Goal: Task Accomplishment & Management: Complete application form

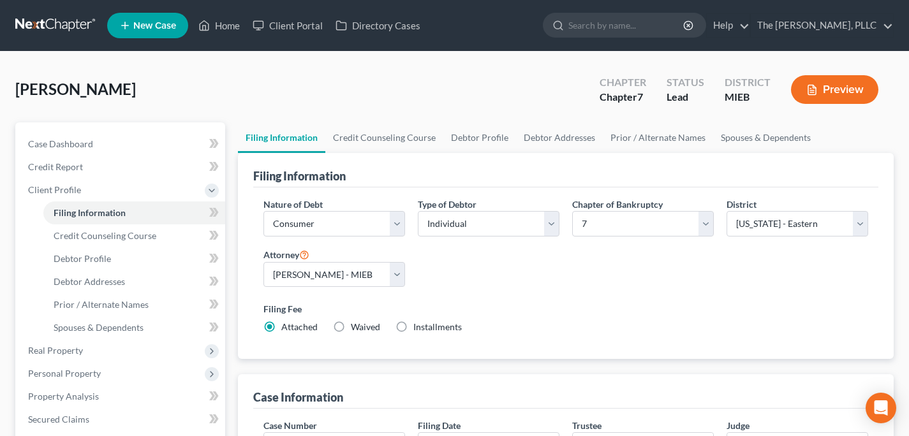
select select "1"
select select "0"
select select "40"
select select "0"
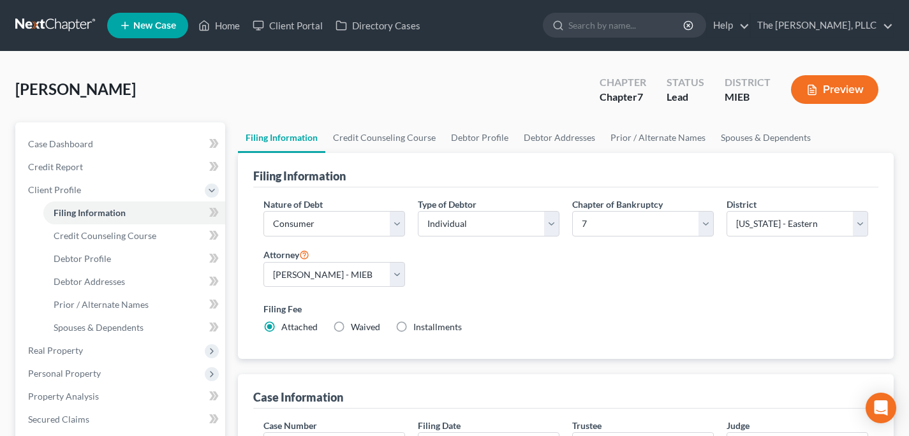
select select "23"
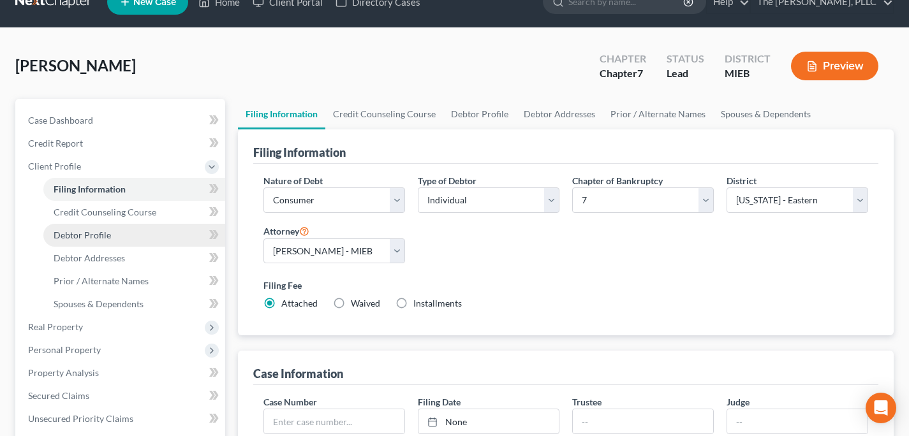
scroll to position [136, 0]
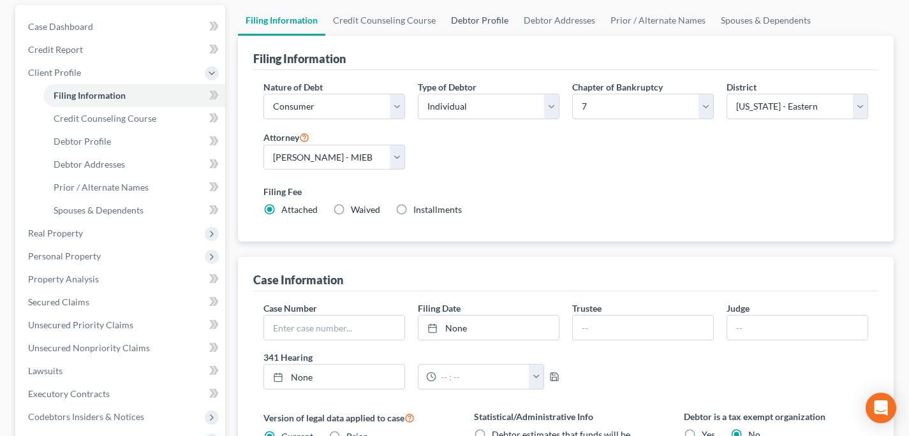
click at [503, 19] on link "Debtor Profile" at bounding box center [479, 20] width 73 height 31
select select "0"
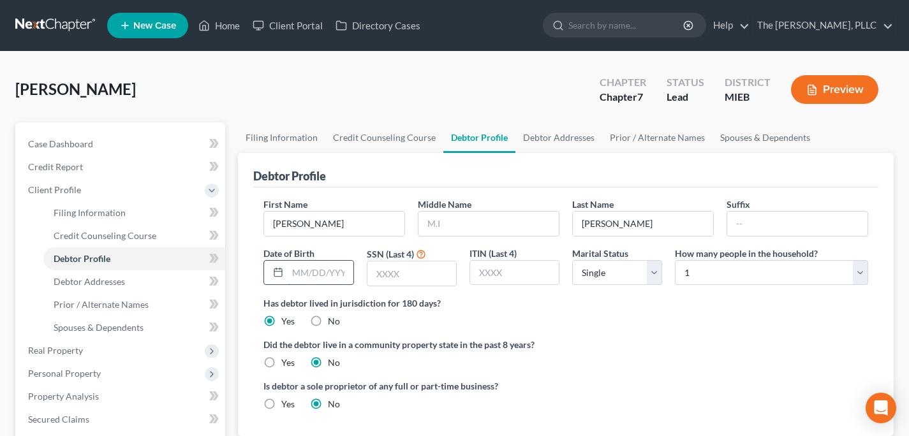
click at [332, 272] on input "text" at bounding box center [320, 273] width 65 height 24
type input "[DATE]"
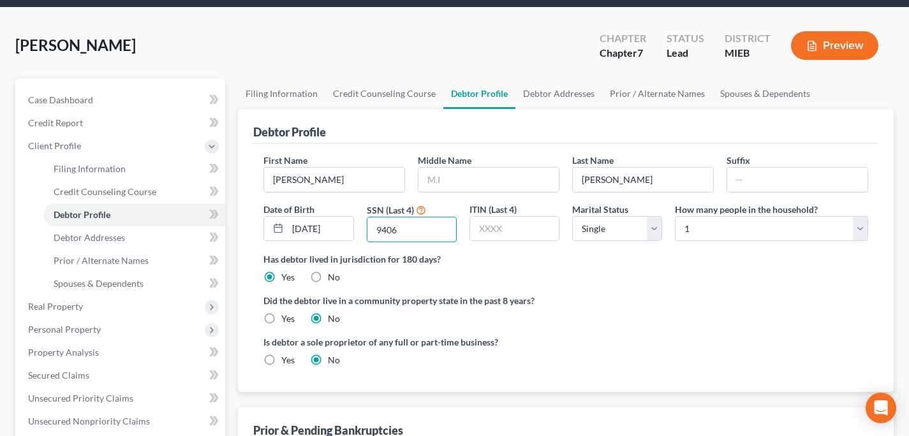
scroll to position [45, 0]
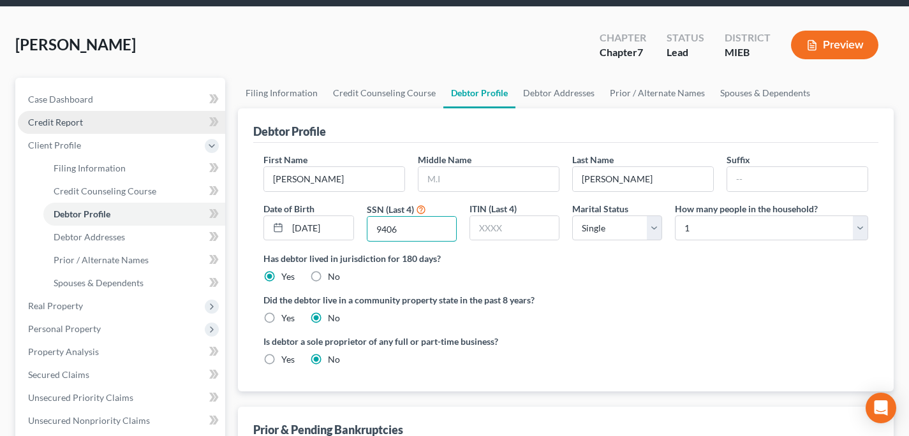
type input "9406"
click at [95, 121] on link "Credit Report" at bounding box center [121, 122] width 207 height 23
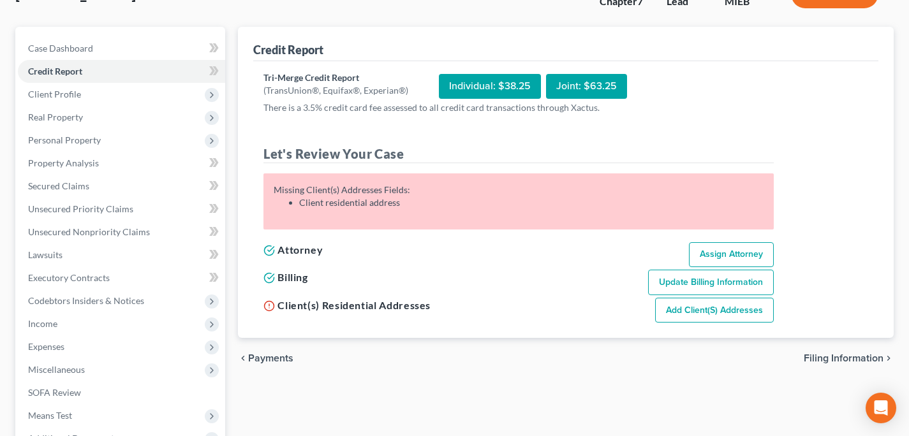
scroll to position [112, 0]
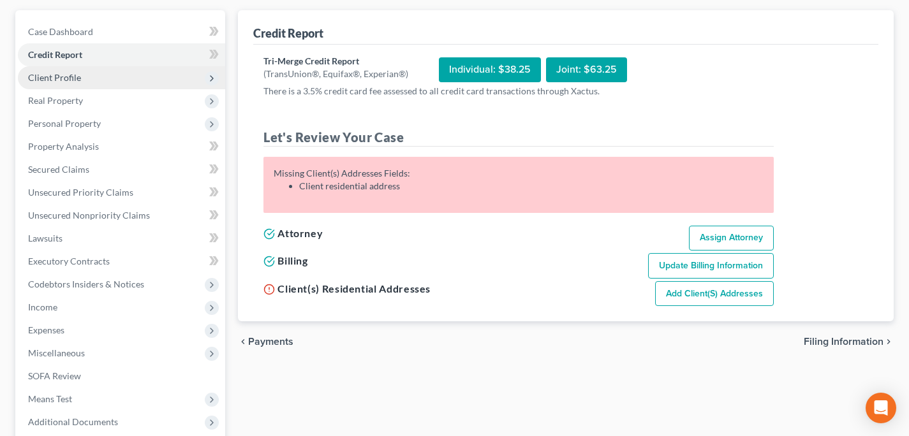
click at [94, 73] on span "Client Profile" at bounding box center [121, 77] width 207 height 23
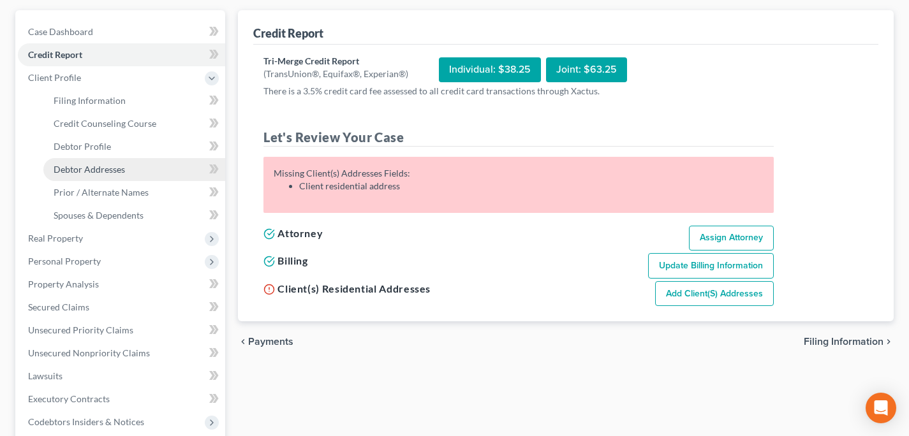
click at [97, 177] on link "Debtor Addresses" at bounding box center [134, 169] width 182 height 23
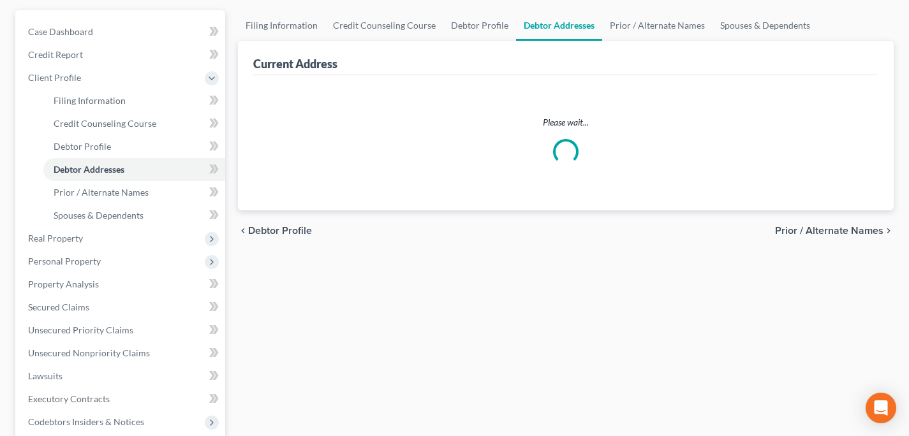
scroll to position [31, 0]
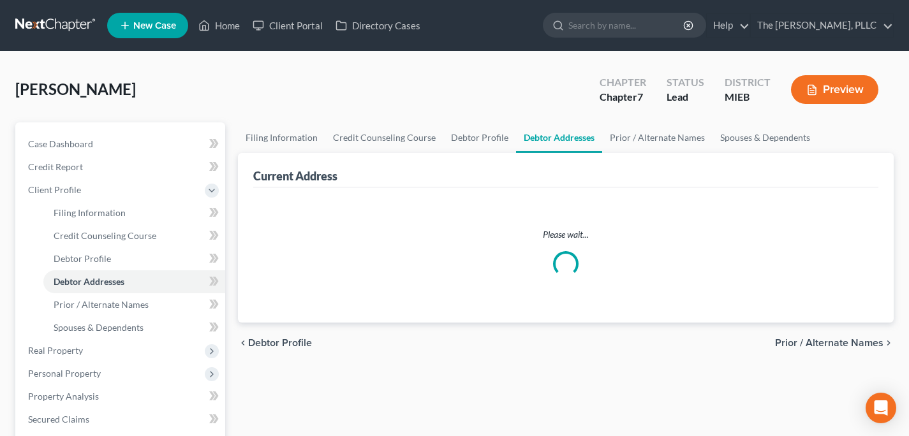
select select "0"
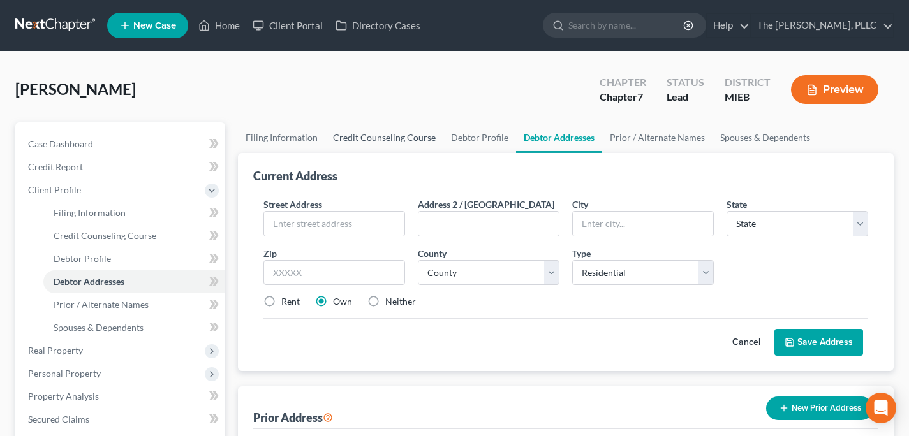
scroll to position [0, 0]
click at [267, 139] on link "Filing Information" at bounding box center [281, 137] width 87 height 31
select select "1"
select select "0"
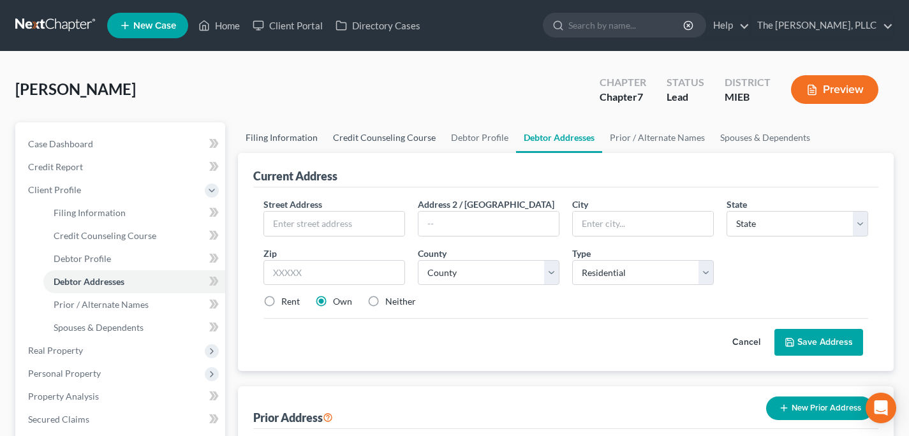
select select "40"
select select "0"
select select "23"
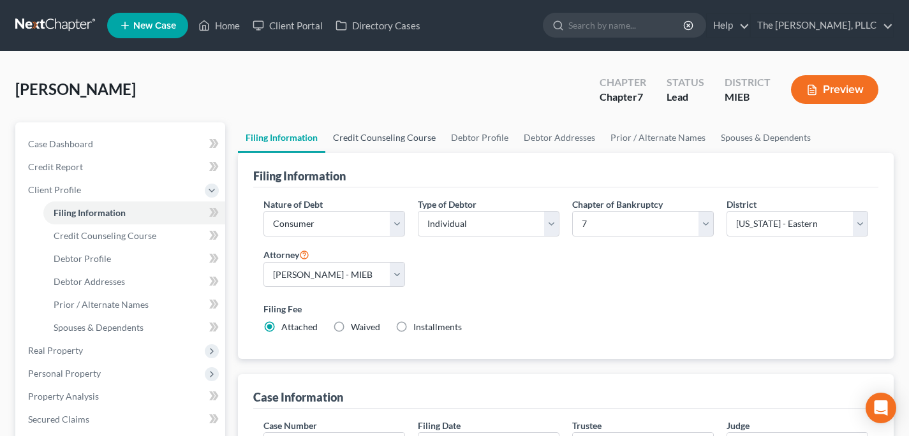
click at [389, 136] on link "Credit Counseling Course" at bounding box center [384, 137] width 118 height 31
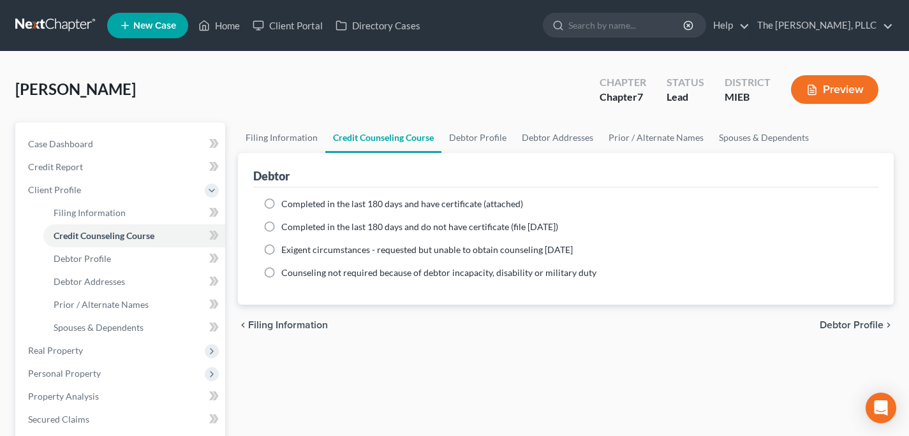
click at [409, 200] on span "Completed in the last 180 days and have certificate (attached)" at bounding box center [402, 203] width 242 height 11
click at [295, 200] on input "Completed in the last 180 days and have certificate (attached)" at bounding box center [290, 202] width 8 height 8
radio input "true"
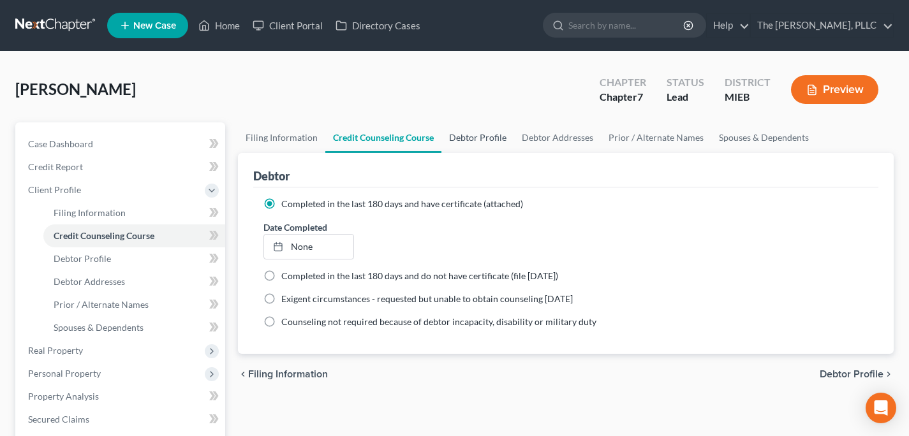
click at [465, 142] on link "Debtor Profile" at bounding box center [477, 137] width 73 height 31
select select "0"
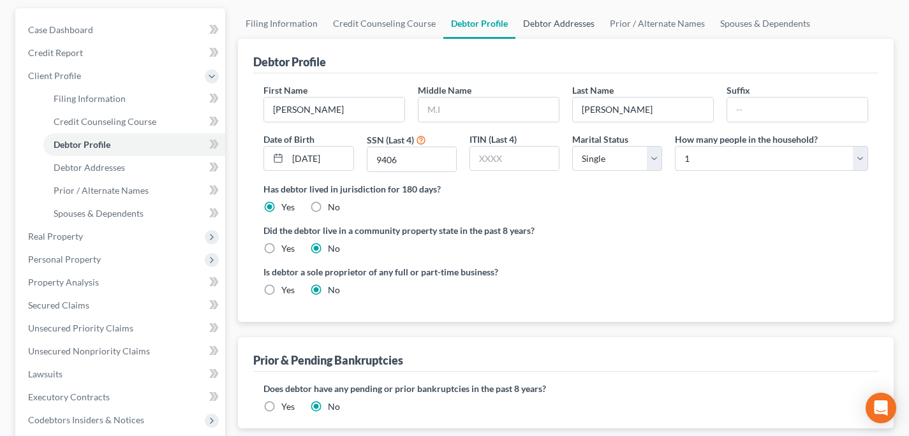
click at [558, 27] on link "Debtor Addresses" at bounding box center [558, 23] width 87 height 31
select select "0"
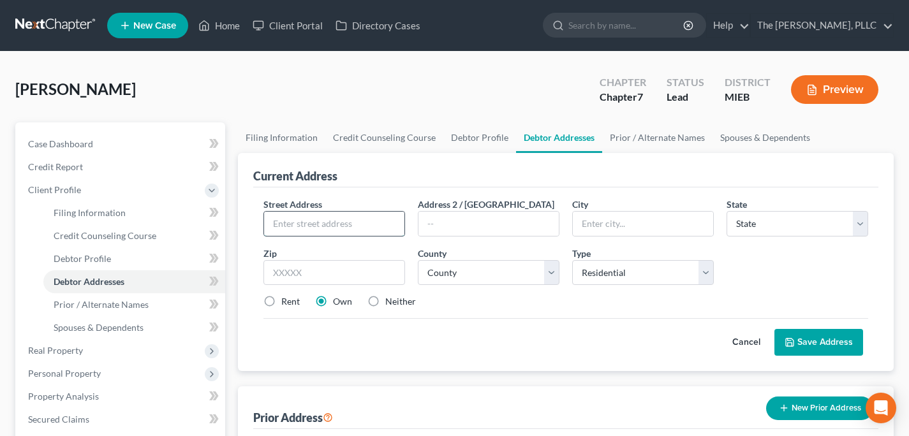
click at [330, 234] on input "text" at bounding box center [334, 224] width 140 height 24
click at [270, 202] on span "Street Address" at bounding box center [292, 204] width 59 height 11
click at [293, 231] on input "text" at bounding box center [334, 224] width 140 height 24
type input "7"
type input "8333 [PERSON_NAME]"
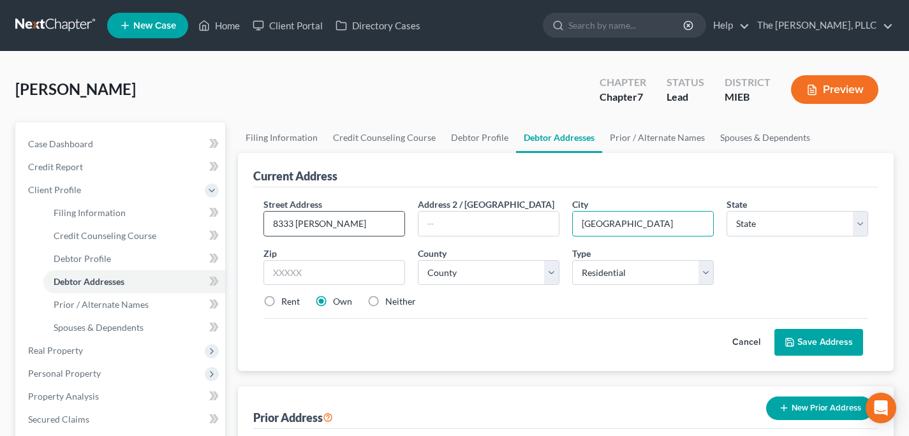
type input "[GEOGRAPHIC_DATA]"
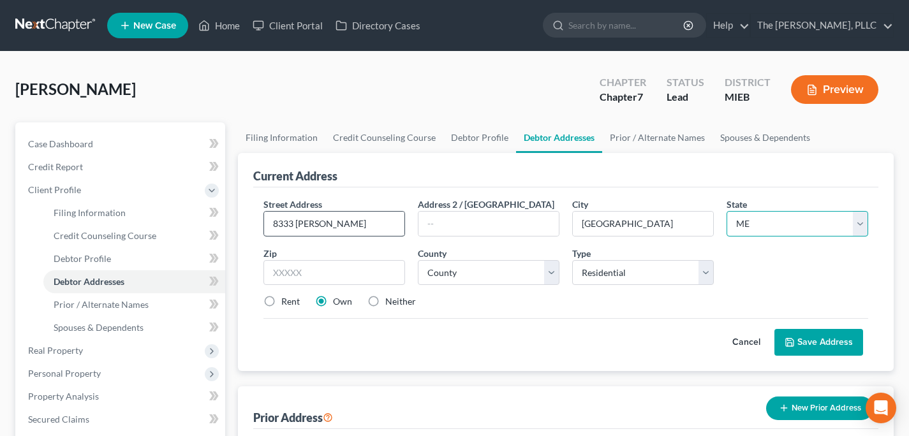
select select "23"
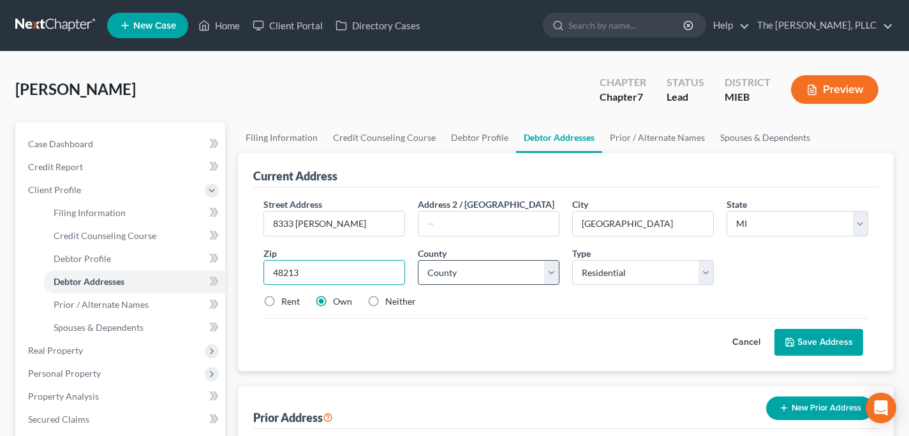
type input "48213"
click at [507, 278] on select "[GEOGRAPHIC_DATA] [GEOGRAPHIC_DATA] [GEOGRAPHIC_DATA] [GEOGRAPHIC_DATA] [GEOGRA…" at bounding box center [489, 273] width 142 height 26
select select "81"
click at [418, 260] on select "[GEOGRAPHIC_DATA] [GEOGRAPHIC_DATA] [GEOGRAPHIC_DATA] [GEOGRAPHIC_DATA] [GEOGRA…" at bounding box center [489, 273] width 142 height 26
click at [385, 300] on label "Neither" at bounding box center [400, 301] width 31 height 13
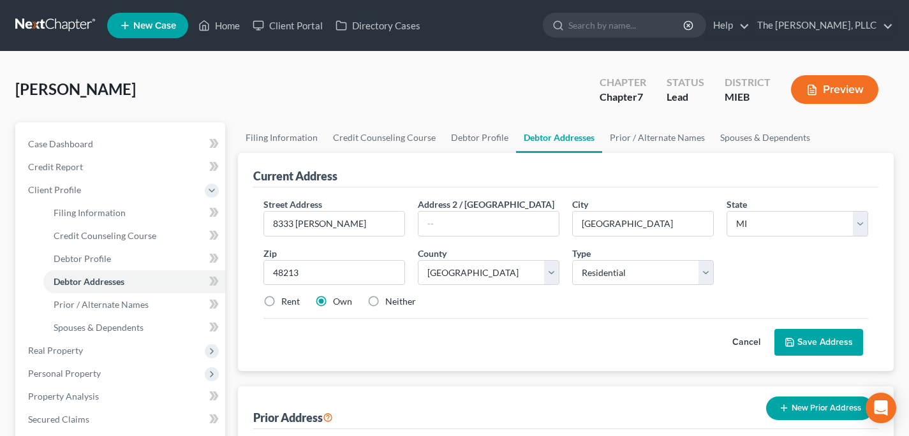
click at [390, 300] on input "Neither" at bounding box center [394, 299] width 8 height 8
radio input "true"
click at [608, 274] on select "Select Residential Mailing Rental Business" at bounding box center [643, 273] width 142 height 26
select select "3"
click at [572, 260] on select "Select Residential Mailing Rental Business" at bounding box center [643, 273] width 142 height 26
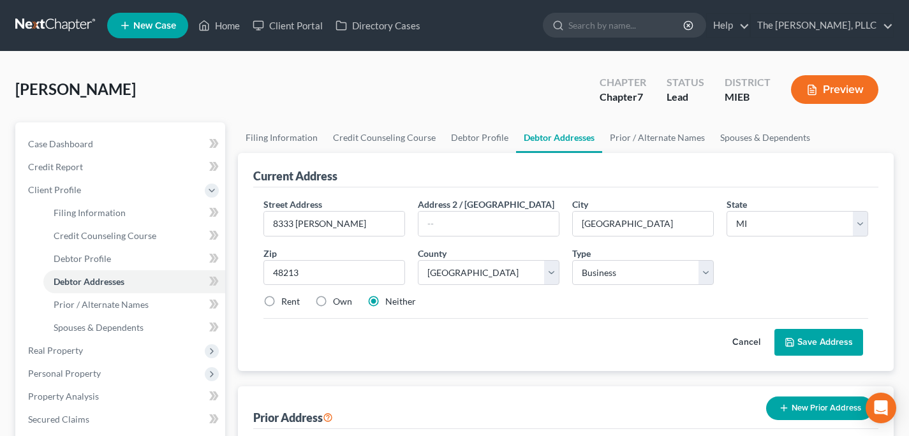
click at [782, 274] on div "Street Address * 8333 [PERSON_NAME] Address [GEOGRAPHIC_DATA] * [GEOGRAPHIC_DAT…" at bounding box center [565, 258] width 617 height 121
click at [837, 341] on button "Save Address" at bounding box center [818, 342] width 89 height 27
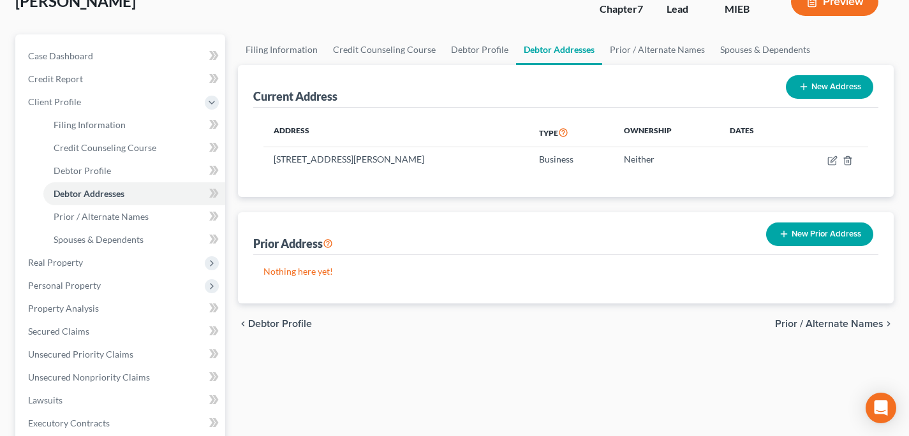
scroll to position [89, 0]
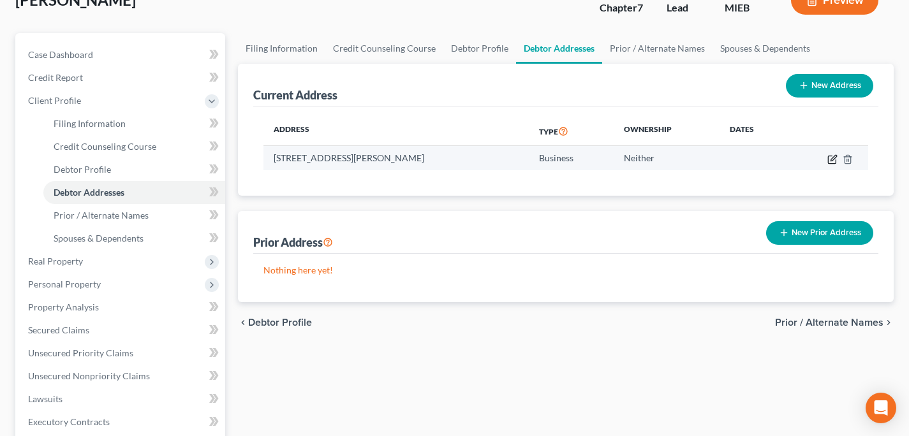
click at [828, 159] on icon "button" at bounding box center [832, 159] width 10 height 10
select select "23"
select select "81"
select select "3"
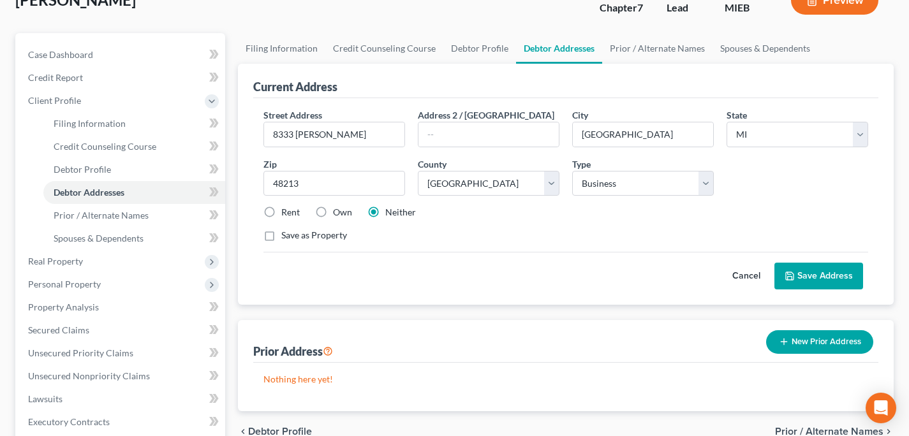
click at [809, 273] on button "Save Address" at bounding box center [818, 276] width 89 height 27
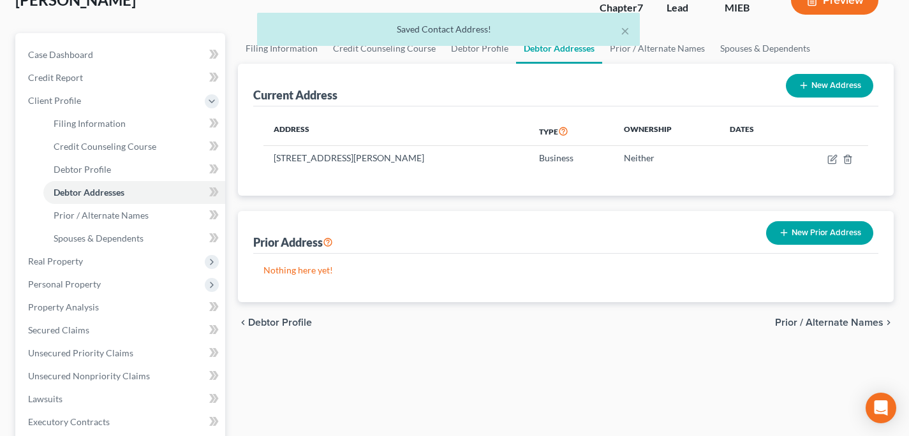
click at [809, 234] on button "New Prior Address" at bounding box center [819, 233] width 107 height 24
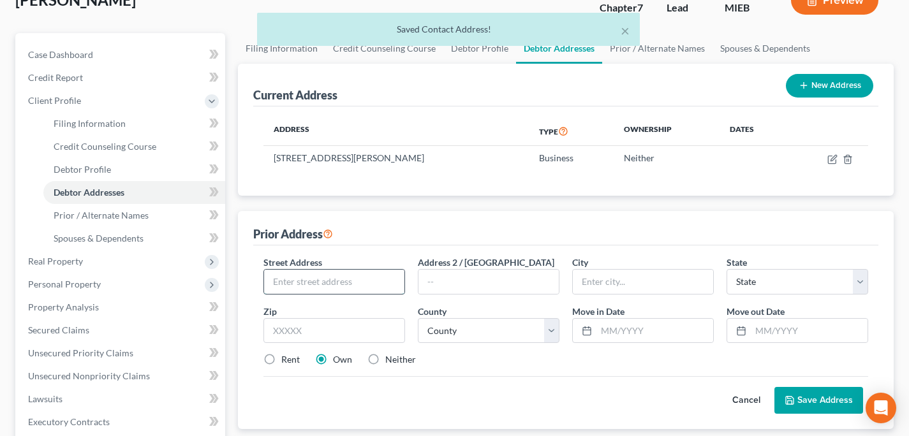
click at [322, 289] on input "text" at bounding box center [334, 282] width 140 height 24
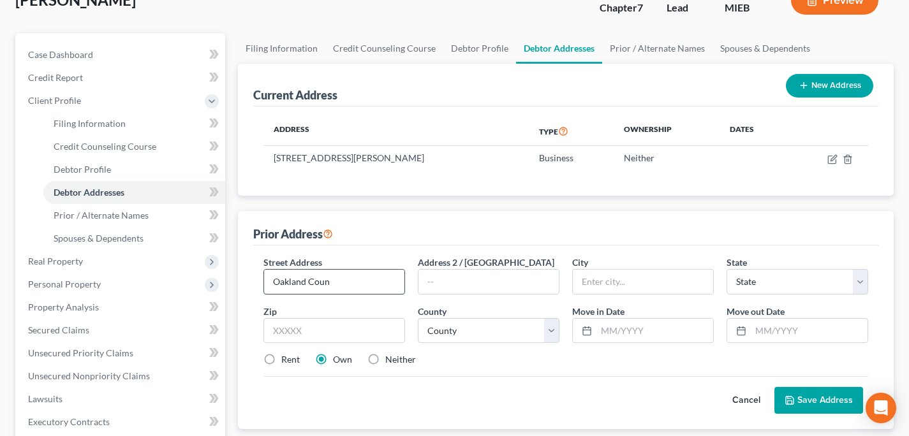
type input "Oakland Couny"
click at [306, 276] on input "Oakland Couny" at bounding box center [334, 282] width 140 height 24
type input "Washtenaw County Jail"
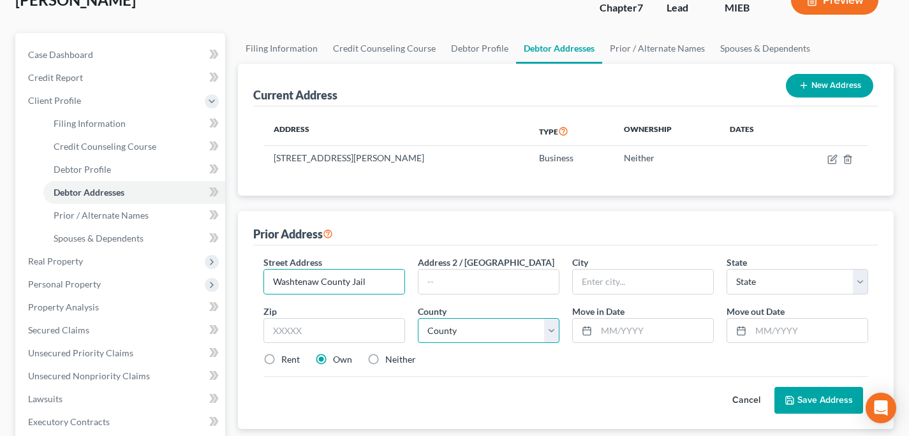
click at [488, 330] on select "County" at bounding box center [489, 331] width 142 height 26
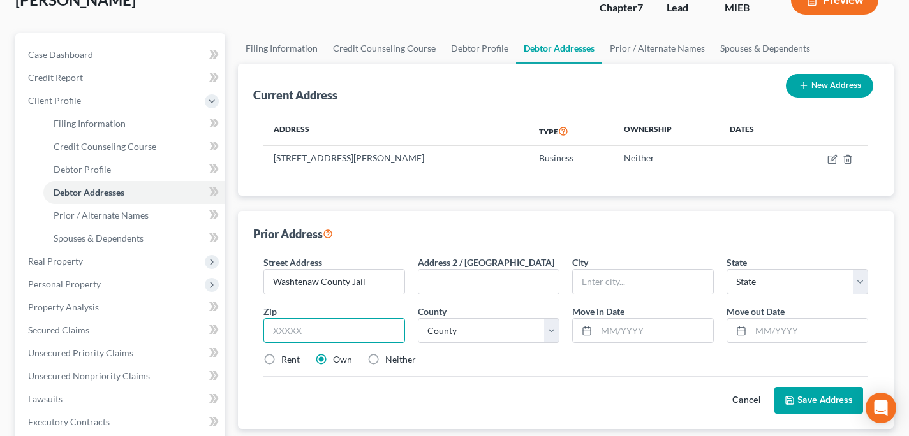
click at [317, 341] on input "text" at bounding box center [334, 331] width 142 height 26
click at [800, 281] on select "State [US_STATE] AK AR AZ CA CO CT DE DC [GEOGRAPHIC_DATA] [GEOGRAPHIC_DATA] GU…" at bounding box center [797, 282] width 142 height 26
select select "23"
click at [726, 269] on select "State [US_STATE] AK AR AZ CA CO CT DE DC [GEOGRAPHIC_DATA] [GEOGRAPHIC_DATA] GU…" at bounding box center [797, 282] width 142 height 26
click at [651, 339] on input "text" at bounding box center [654, 331] width 117 height 24
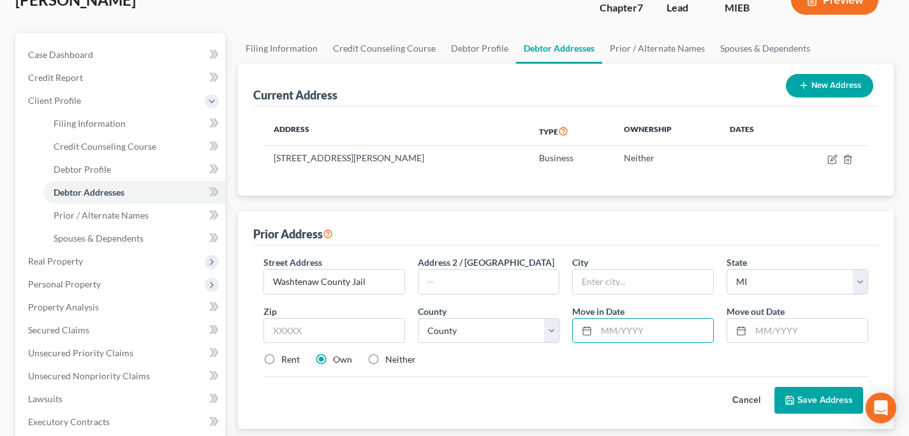
click at [803, 392] on button "Save Address" at bounding box center [818, 400] width 89 height 27
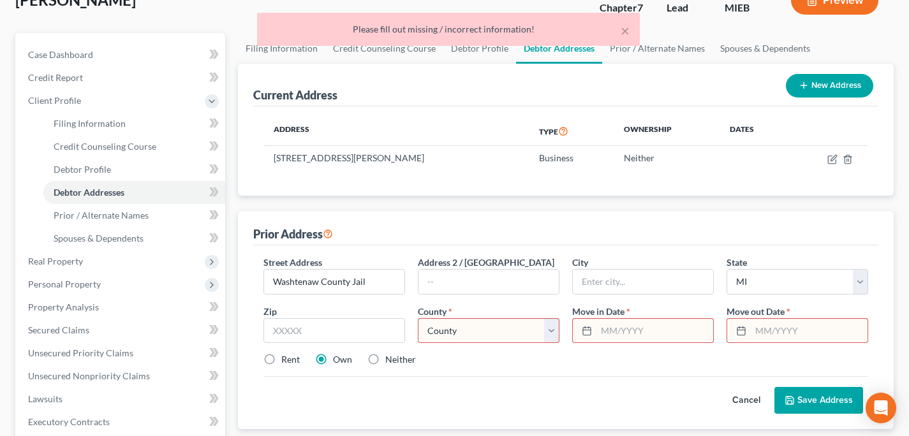
click at [465, 327] on select "[GEOGRAPHIC_DATA] [GEOGRAPHIC_DATA] [GEOGRAPHIC_DATA] [GEOGRAPHIC_DATA] [GEOGRA…" at bounding box center [489, 331] width 142 height 26
select select "80"
click at [418, 318] on select "[GEOGRAPHIC_DATA] [GEOGRAPHIC_DATA] [GEOGRAPHIC_DATA] [GEOGRAPHIC_DATA] [GEOGRA…" at bounding box center [489, 331] width 142 height 26
click at [610, 326] on input "text" at bounding box center [654, 331] width 117 height 24
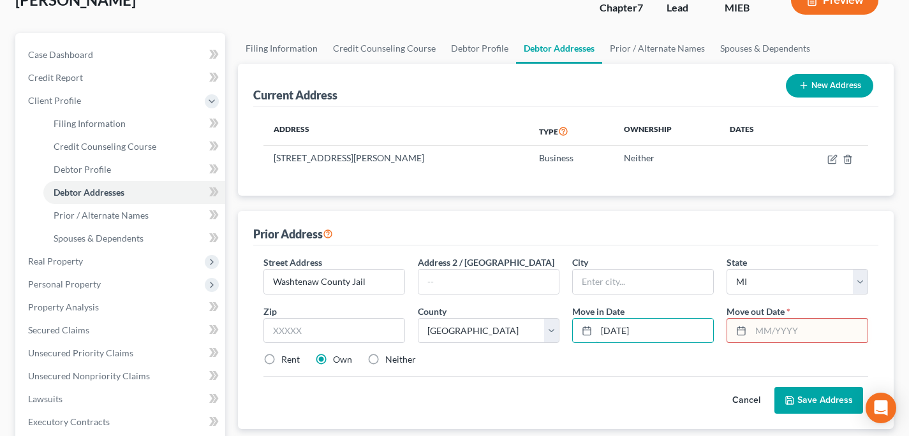
type input "[DATE]"
click at [830, 397] on button "Save Address" at bounding box center [818, 400] width 89 height 27
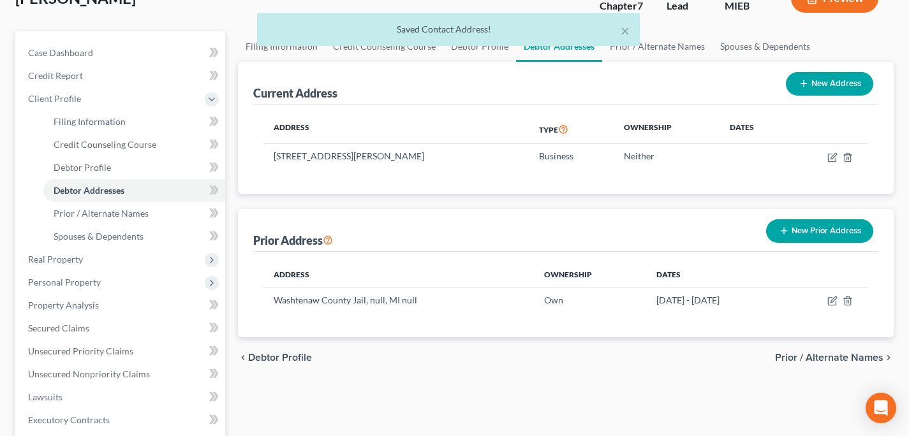
scroll to position [94, 0]
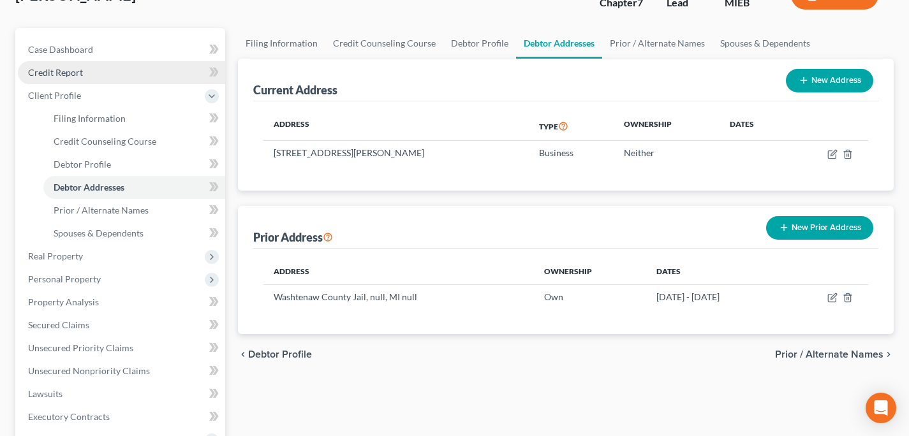
drag, startPoint x: 92, startPoint y: 73, endPoint x: 106, endPoint y: 73, distance: 13.4
click at [92, 73] on link "Credit Report" at bounding box center [121, 72] width 207 height 23
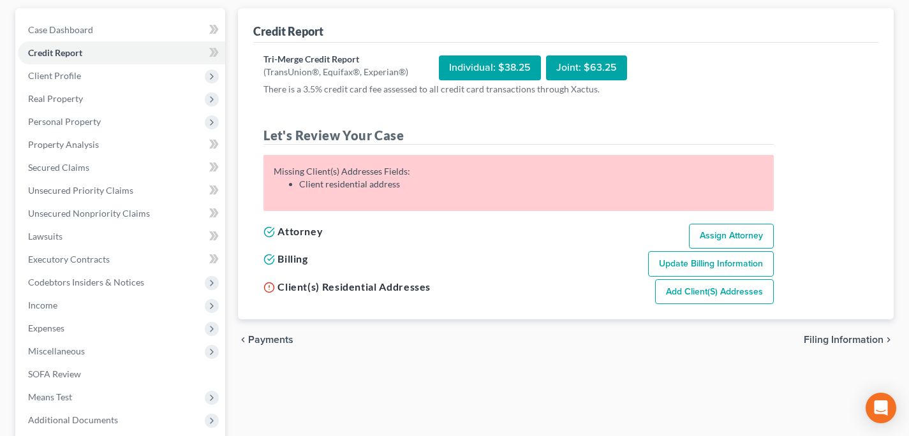
scroll to position [114, 0]
click at [718, 293] on link "Add Client(s) Addresses" at bounding box center [714, 292] width 119 height 26
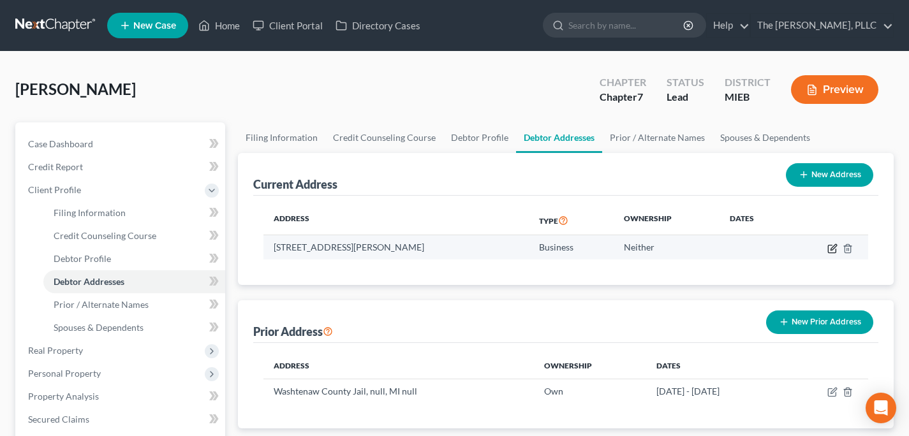
click at [835, 247] on icon "button" at bounding box center [832, 249] width 10 height 10
select select "23"
select select "81"
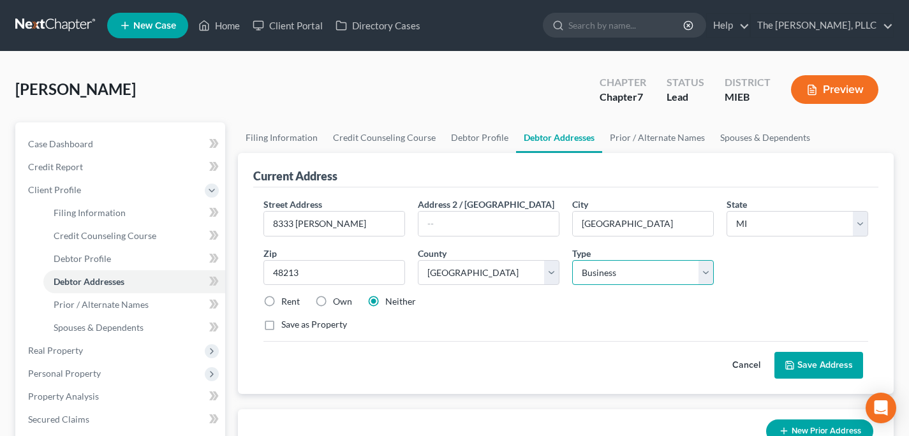
click at [645, 282] on select "Select Residential Mailing Rental Business" at bounding box center [643, 273] width 142 height 26
select select "0"
click at [572, 260] on select "Select Residential Mailing Rental Business" at bounding box center [643, 273] width 142 height 26
click at [778, 348] on div "Cancel Save Address" at bounding box center [565, 360] width 605 height 38
click at [806, 362] on button "Save Address" at bounding box center [818, 365] width 89 height 27
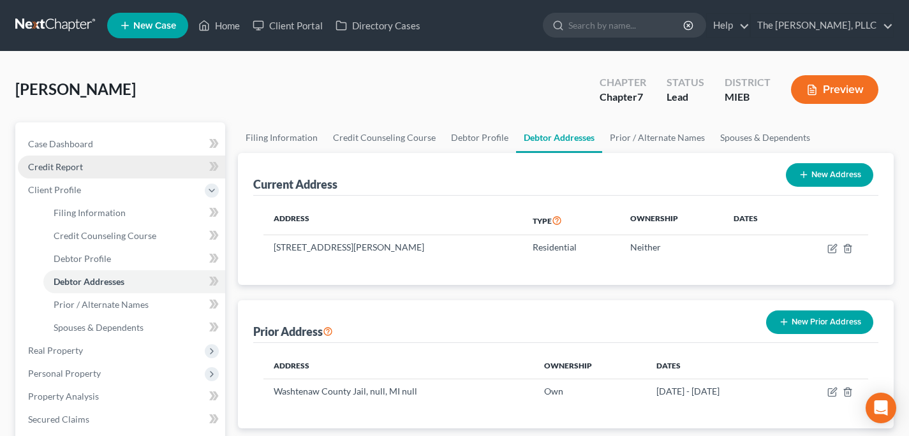
click at [106, 171] on link "Credit Report" at bounding box center [121, 167] width 207 height 23
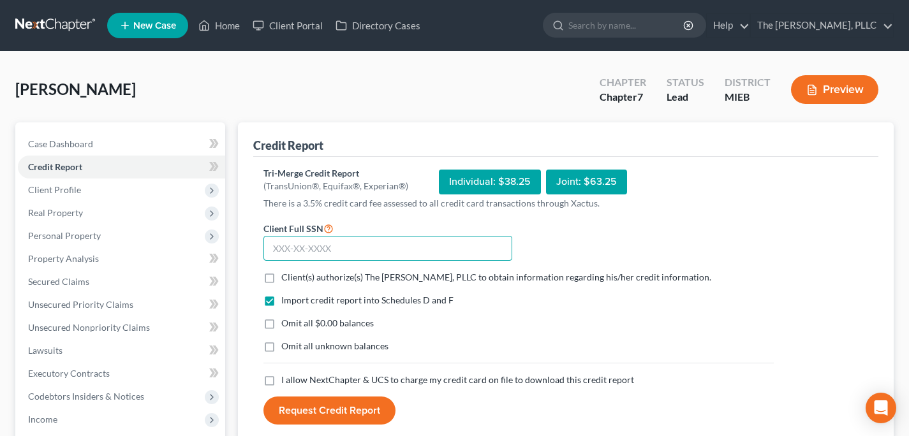
click at [352, 253] on input "text" at bounding box center [387, 249] width 249 height 26
type input "375-90-9406"
click at [344, 276] on span "Client(s) authorize(s) The [PERSON_NAME], PLLC to obtain information regarding …" at bounding box center [496, 277] width 430 height 11
click at [295, 276] on input "Client(s) authorize(s) The [PERSON_NAME], PLLC to obtain information regarding …" at bounding box center [290, 275] width 8 height 8
checkbox input "true"
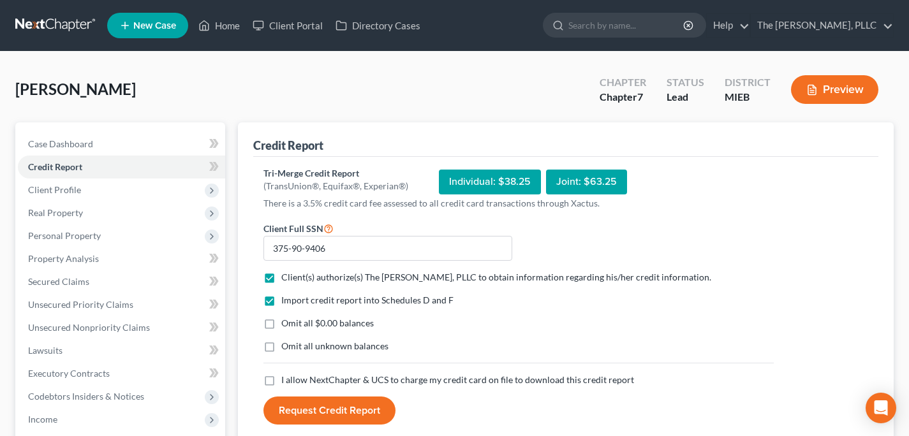
click at [336, 324] on span "Omit all $0.00 balances" at bounding box center [327, 323] width 92 height 11
click at [295, 324] on input "Omit all $0.00 balances" at bounding box center [290, 321] width 8 height 8
checkbox input "true"
click at [325, 377] on span "I allow NextChapter & UCS to charge my credit card on file to download this cre…" at bounding box center [457, 379] width 353 height 11
click at [295, 377] on input "I allow NextChapter & UCS to charge my credit card on file to download this cre…" at bounding box center [290, 378] width 8 height 8
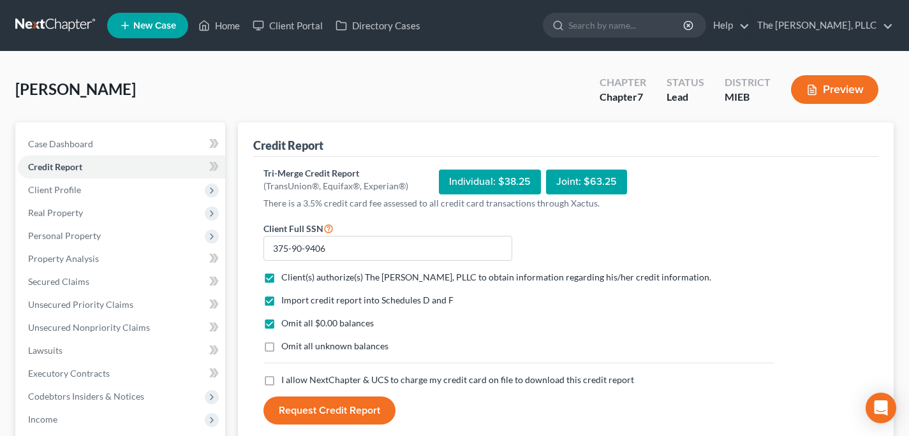
checkbox input "true"
drag, startPoint x: 316, startPoint y: 412, endPoint x: 363, endPoint y: 390, distance: 51.9
click at [316, 412] on button "Request Credit Report" at bounding box center [329, 411] width 132 height 28
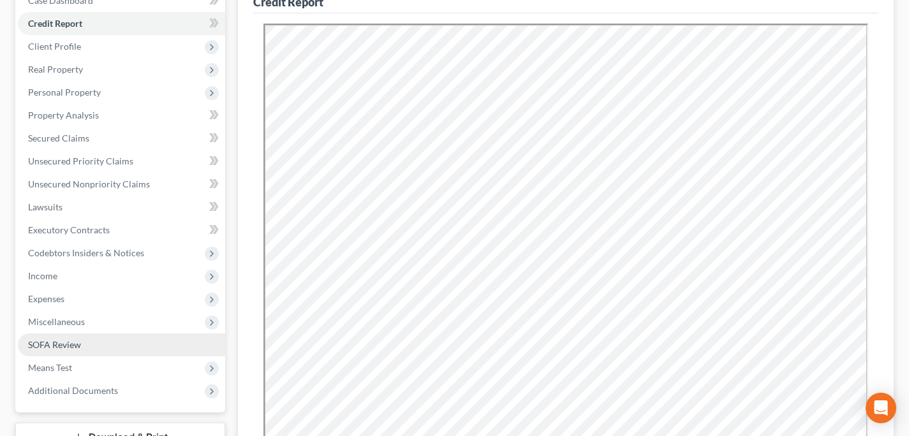
scroll to position [85, 0]
